Goal: Task Accomplishment & Management: Manage account settings

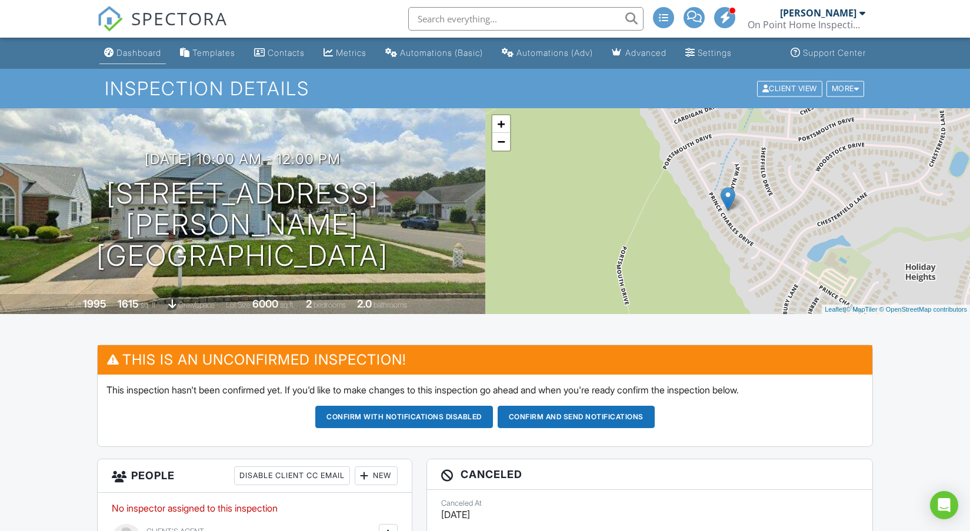
click at [143, 51] on div "Dashboard" at bounding box center [138, 53] width 45 height 10
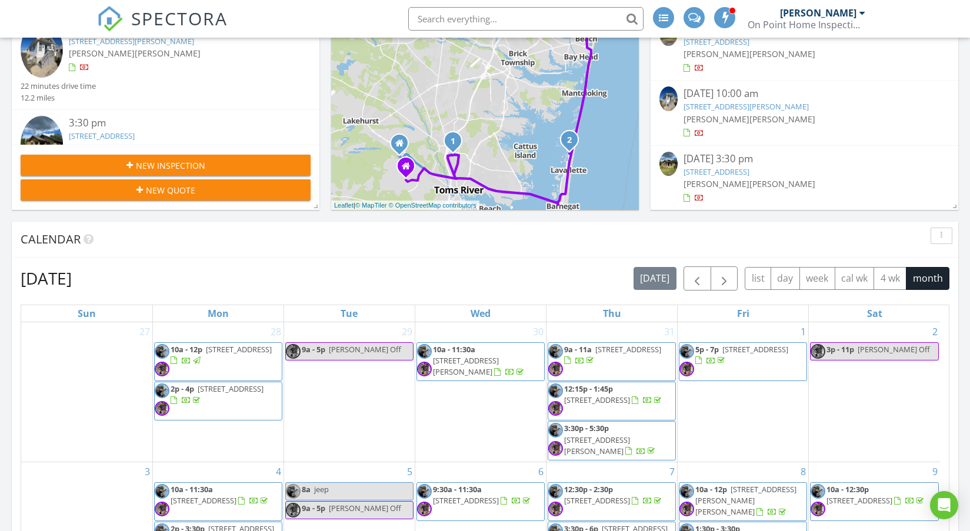
scroll to position [294, 0]
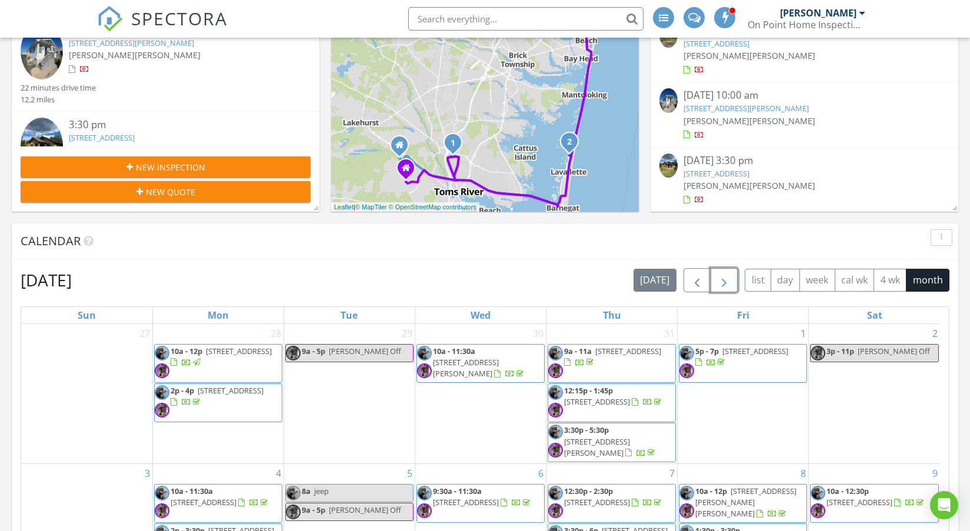
click at [718, 282] on span "button" at bounding box center [724, 281] width 14 height 14
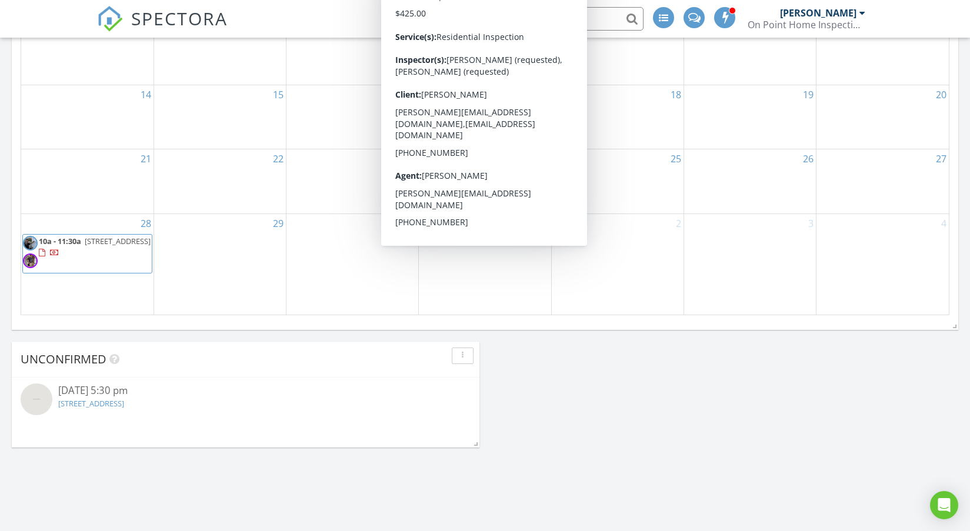
scroll to position [765, 0]
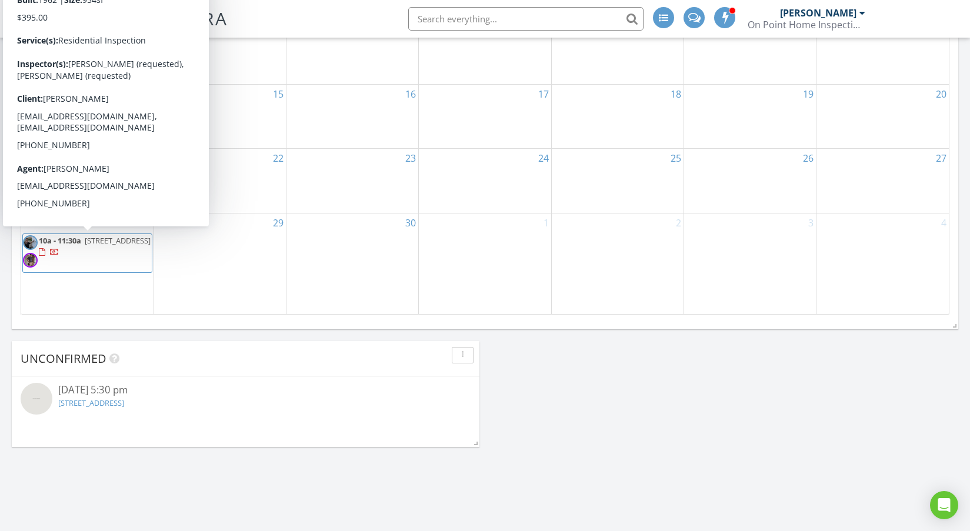
click at [97, 246] on span "1315 Sunset Ave, Point Pleasant 08742" at bounding box center [118, 240] width 66 height 11
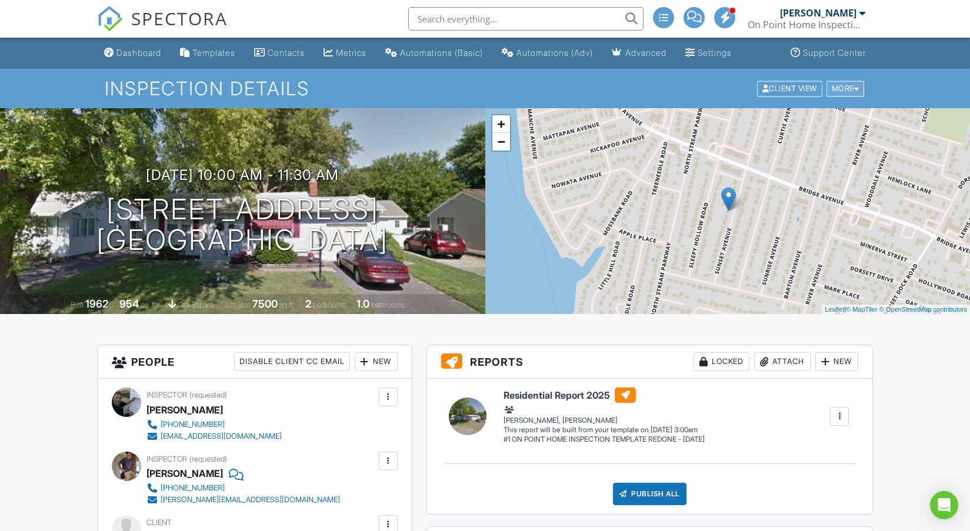
click at [840, 88] on div "More" at bounding box center [846, 89] width 38 height 16
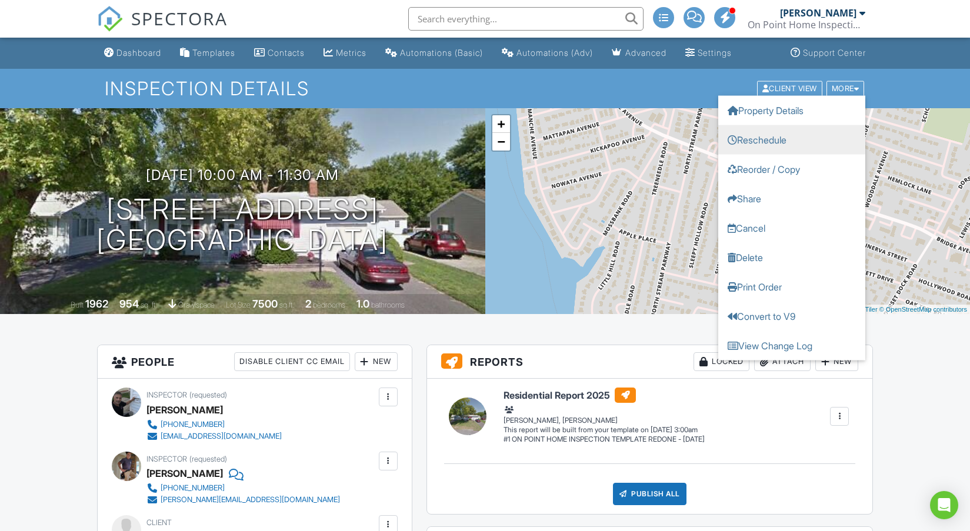
click at [768, 138] on link "Reschedule" at bounding box center [791, 139] width 147 height 29
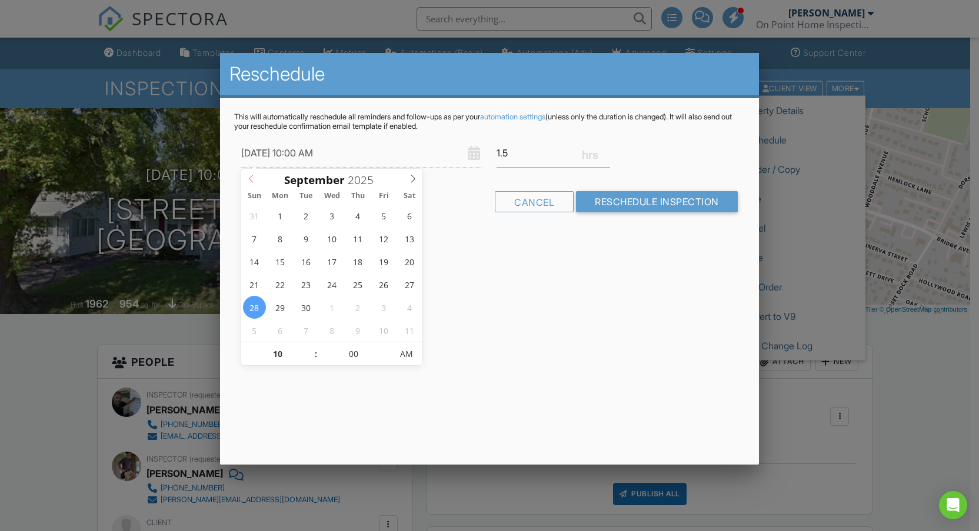
click at [248, 179] on icon at bounding box center [251, 179] width 8 height 8
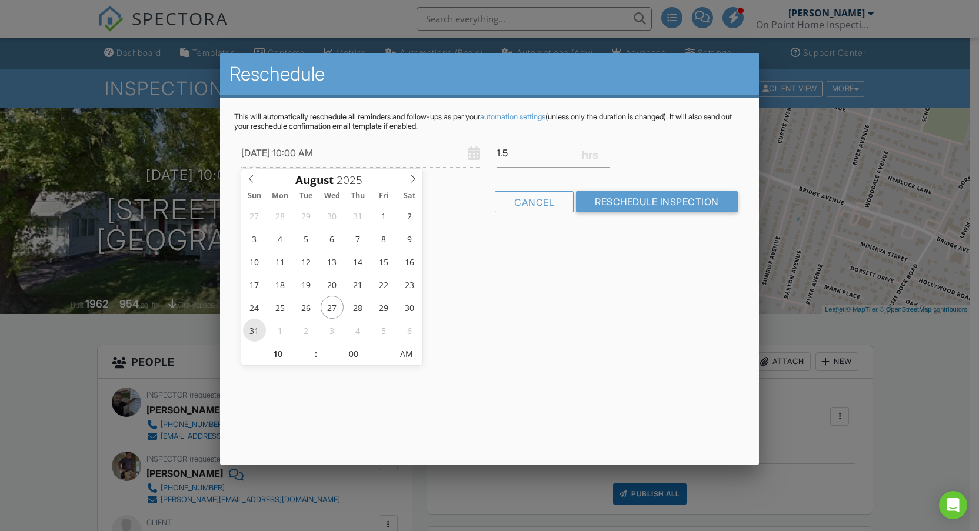
type input "[DATE] 10:00 AM"
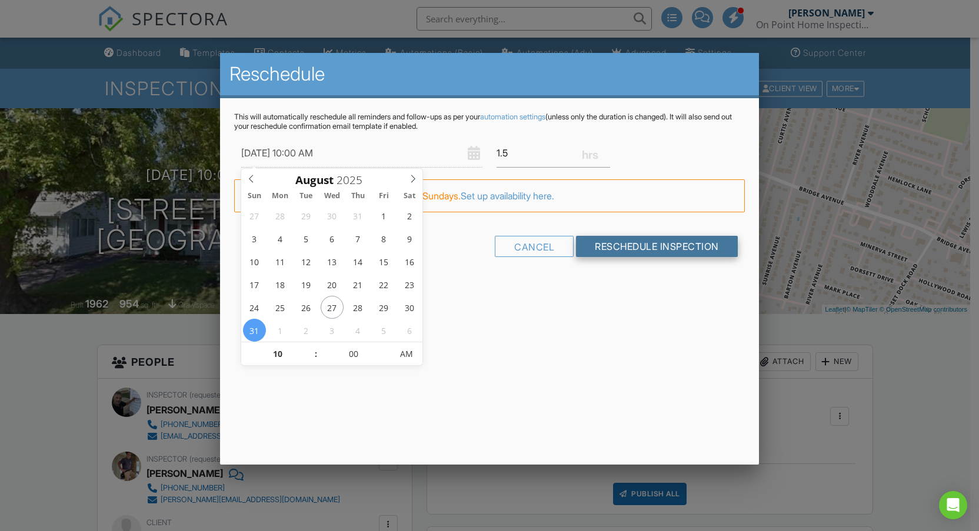
click at [640, 246] on input "Reschedule Inspection" at bounding box center [657, 246] width 162 height 21
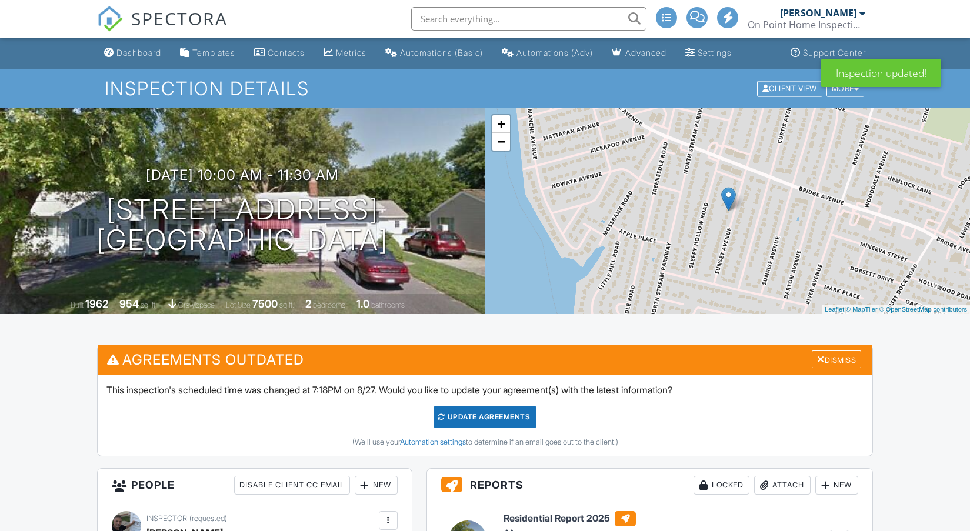
click at [474, 417] on div "Update Agreements" at bounding box center [485, 417] width 103 height 22
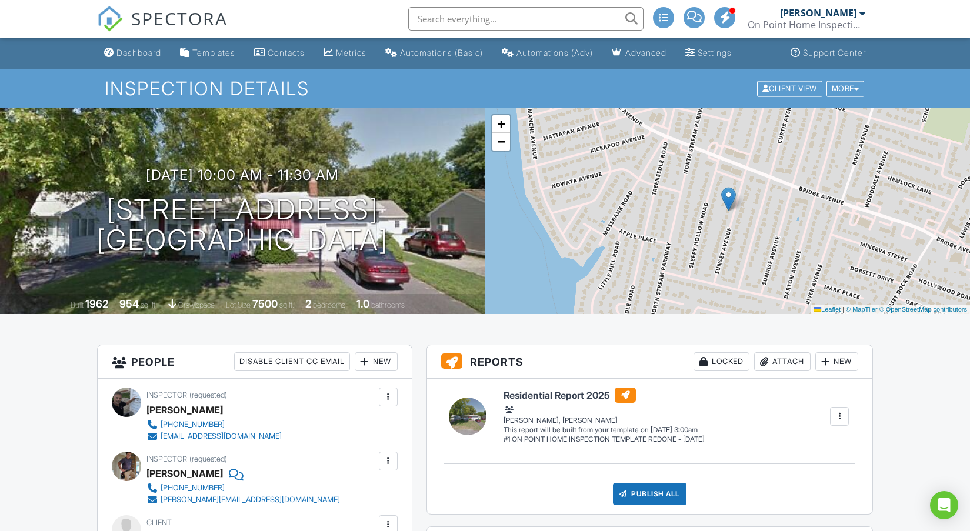
click at [130, 54] on div "Dashboard" at bounding box center [138, 53] width 45 height 10
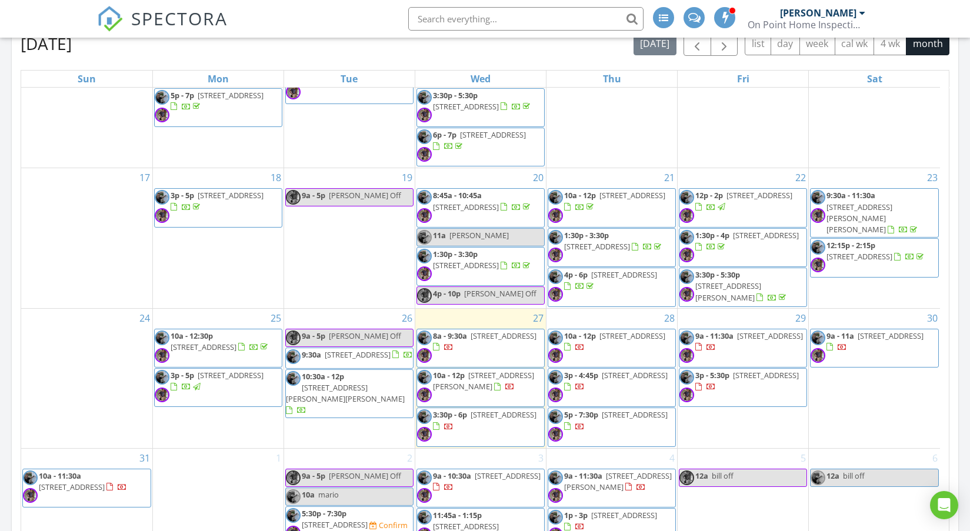
scroll to position [706, 0]
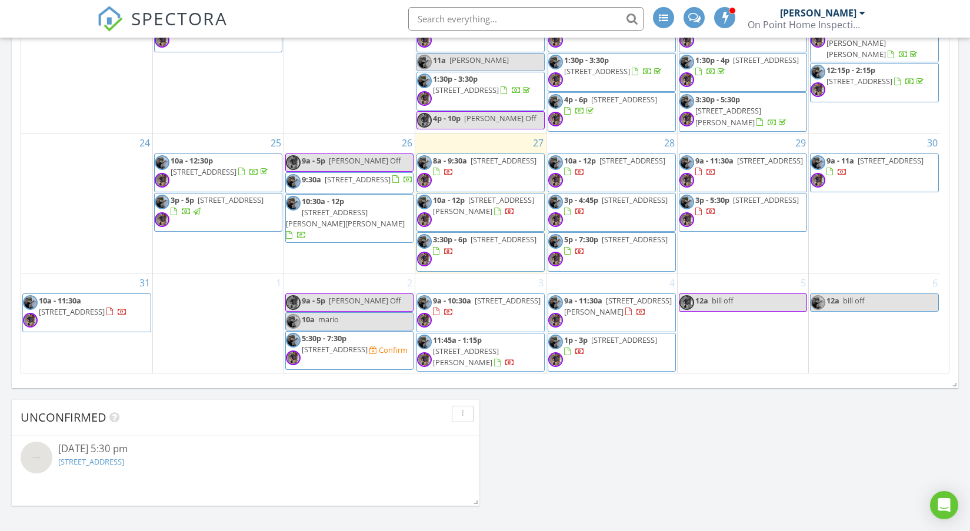
click at [592, 178] on span "10a - 12p 8 Walnut St, Monroe Township 08831" at bounding box center [611, 172] width 127 height 35
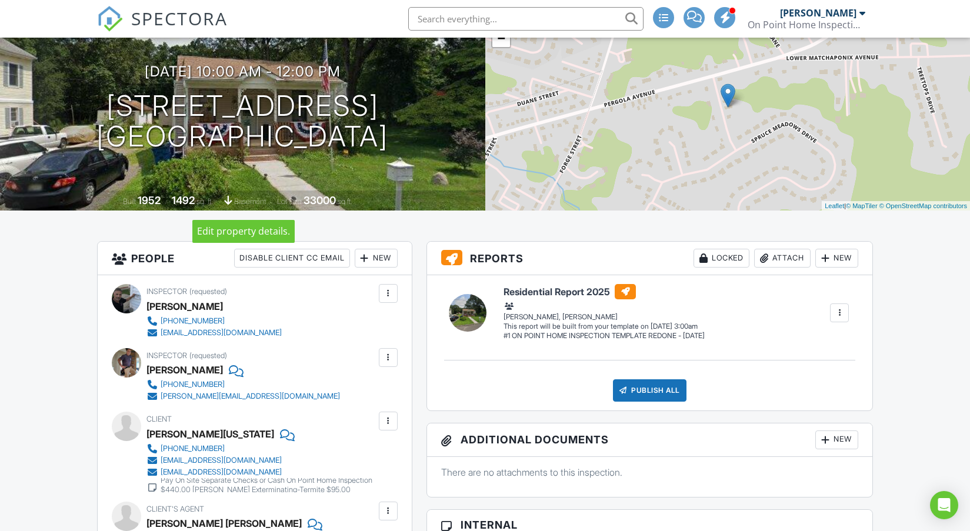
scroll to position [118, 0]
